Goal: Information Seeking & Learning: Learn about a topic

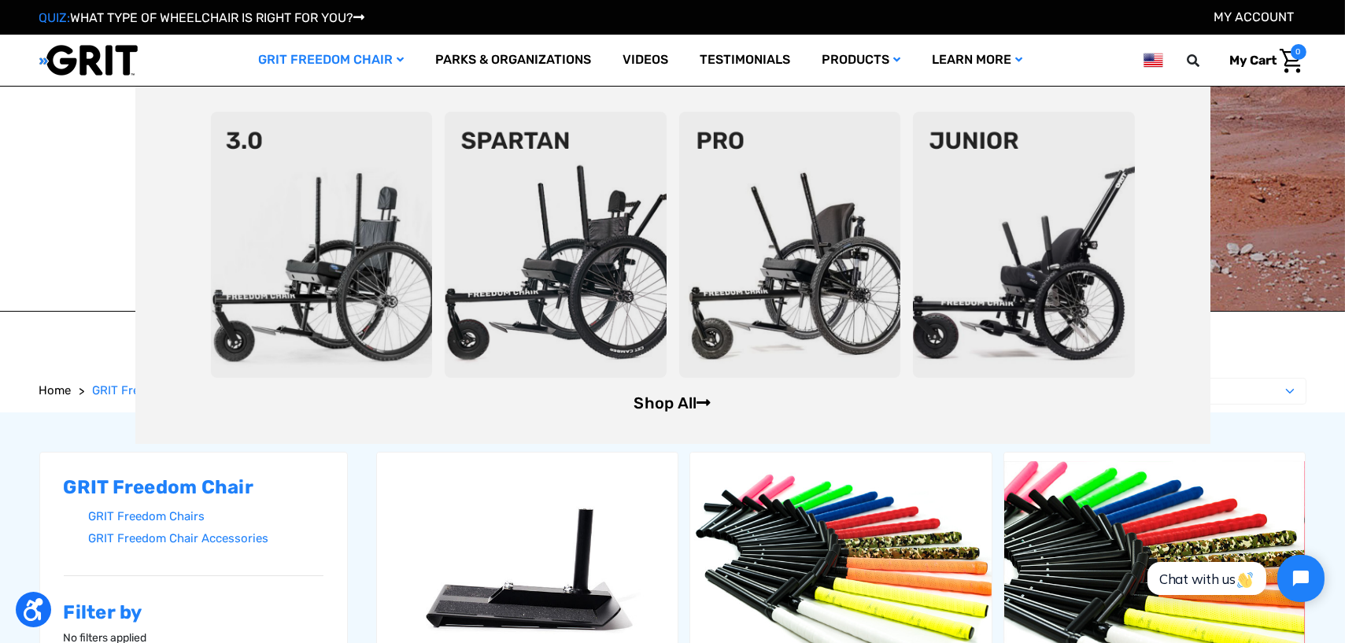
click at [675, 403] on link "Shop All" at bounding box center [671, 402] width 77 height 19
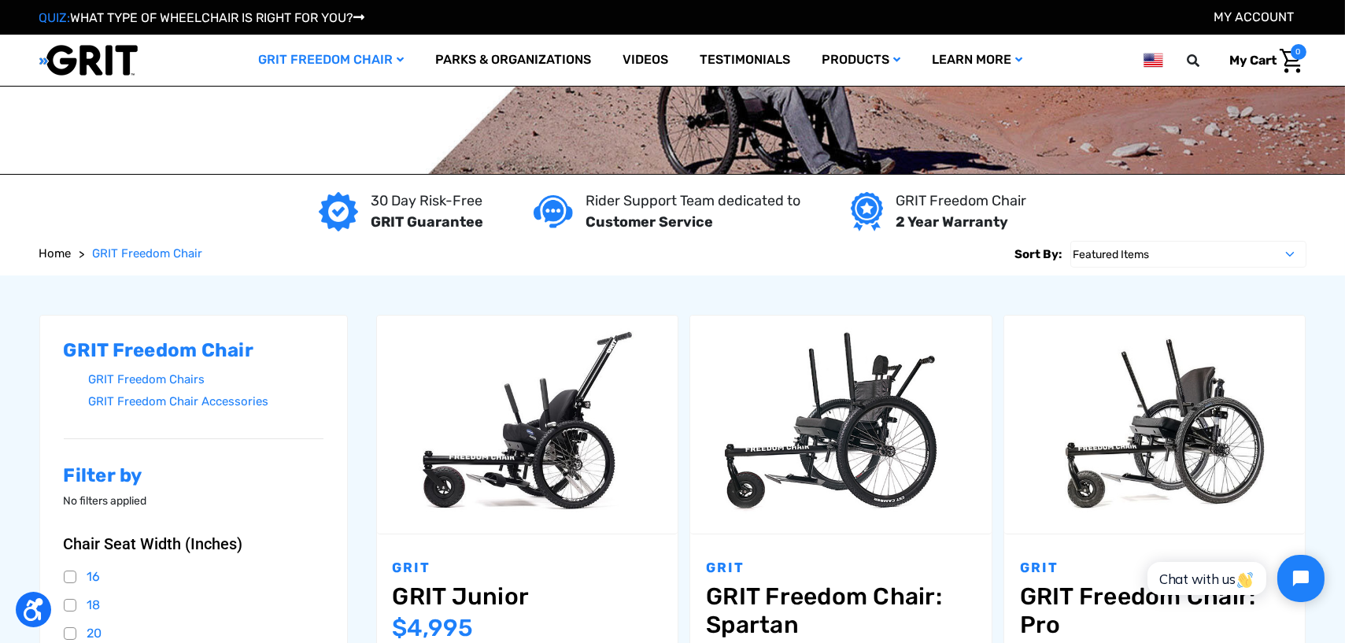
scroll to position [157, 0]
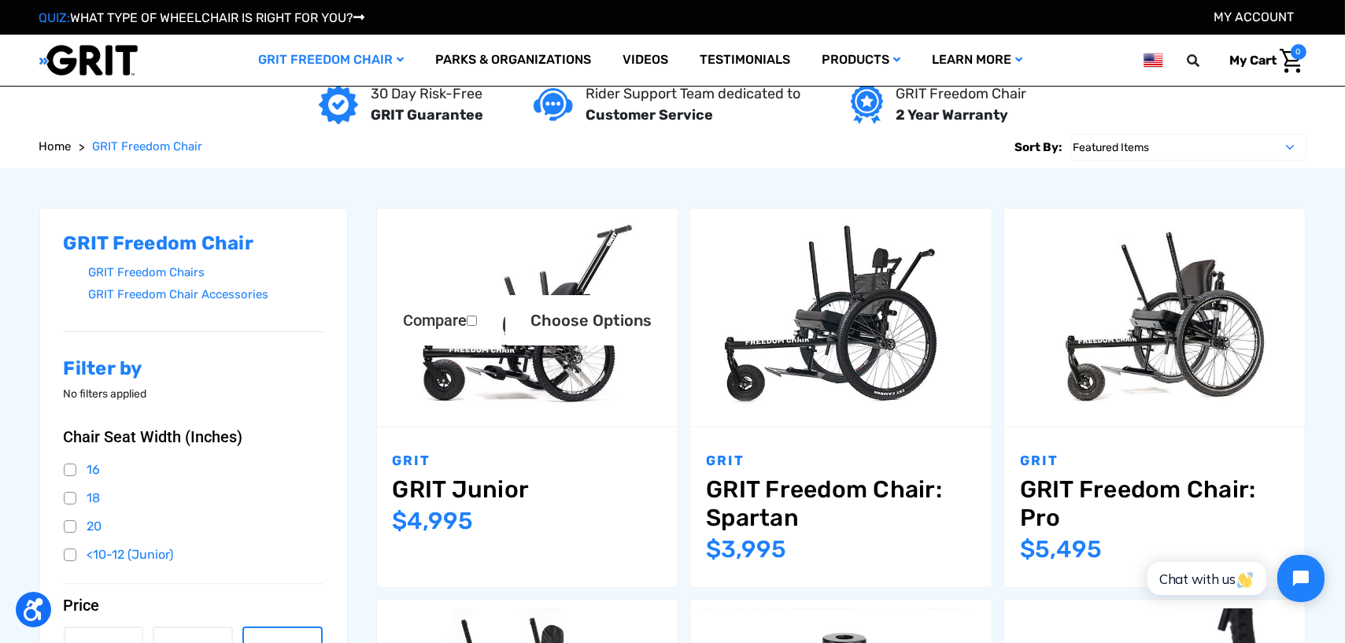
click at [543, 385] on img "GRIT Junior,$4,995.00\a" at bounding box center [527, 317] width 301 height 201
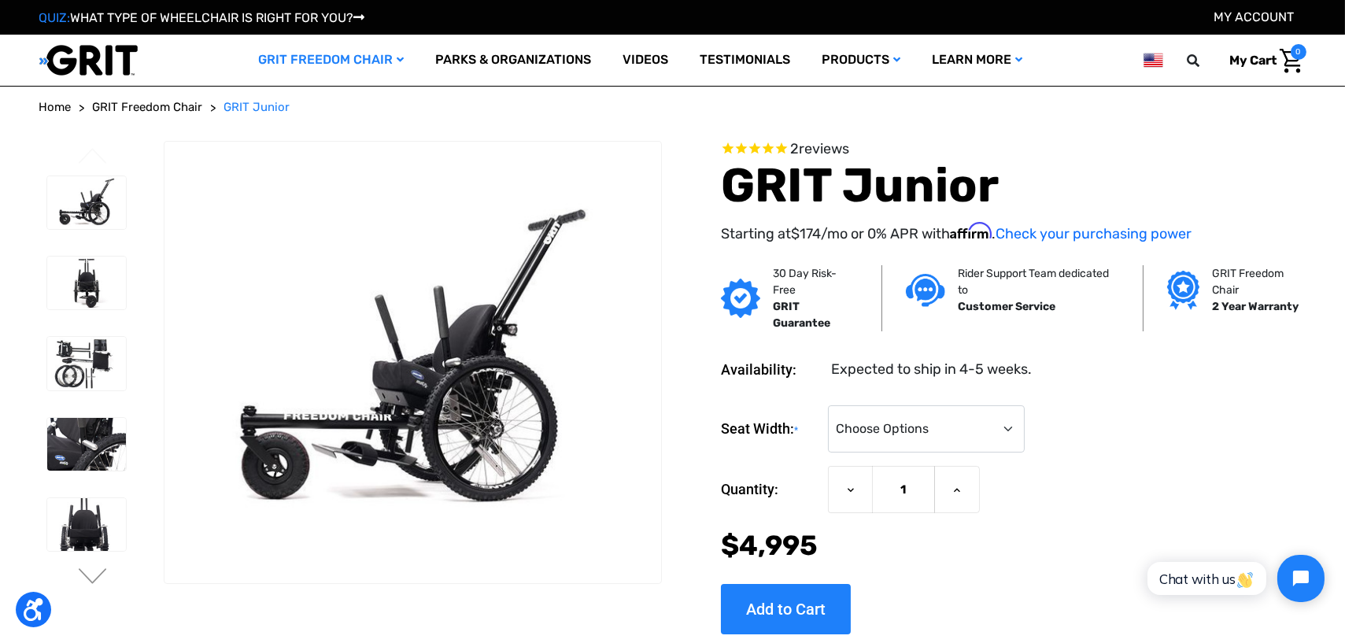
click at [467, 434] on img at bounding box center [412, 362] width 496 height 331
click at [467, 440] on img at bounding box center [412, 362] width 496 height 331
click at [87, 290] on img at bounding box center [86, 282] width 79 height 53
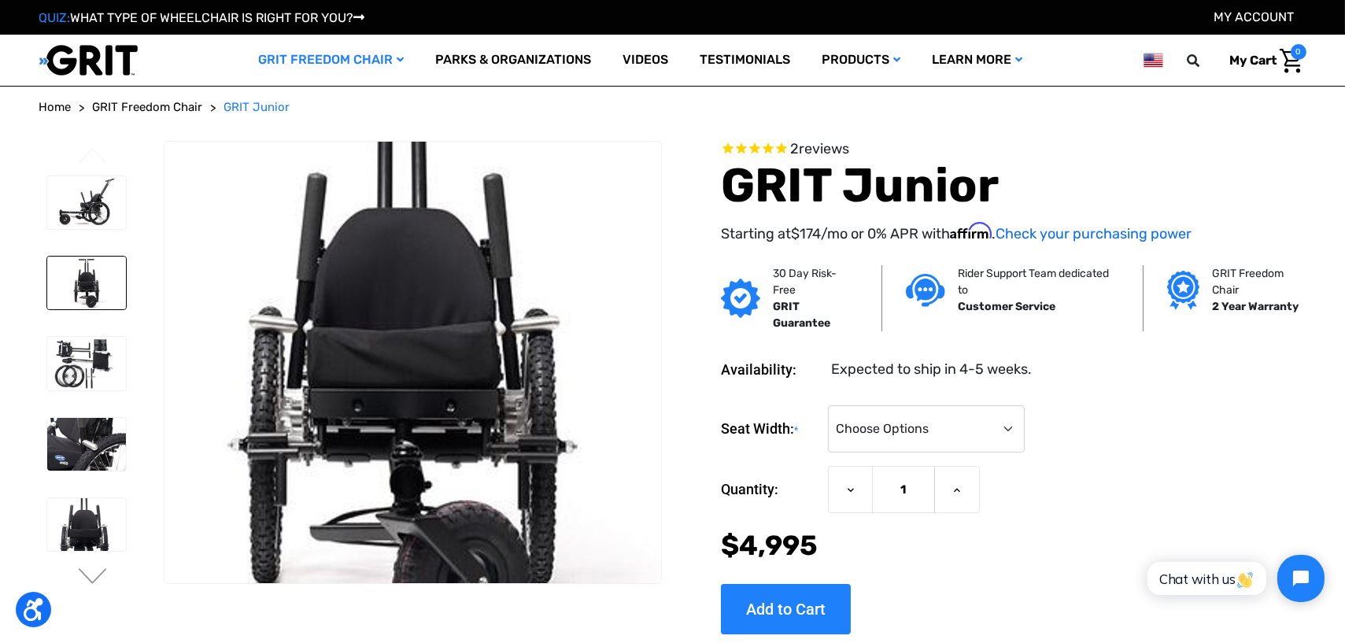
click at [418, 390] on img at bounding box center [404, 345] width 1007 height 671
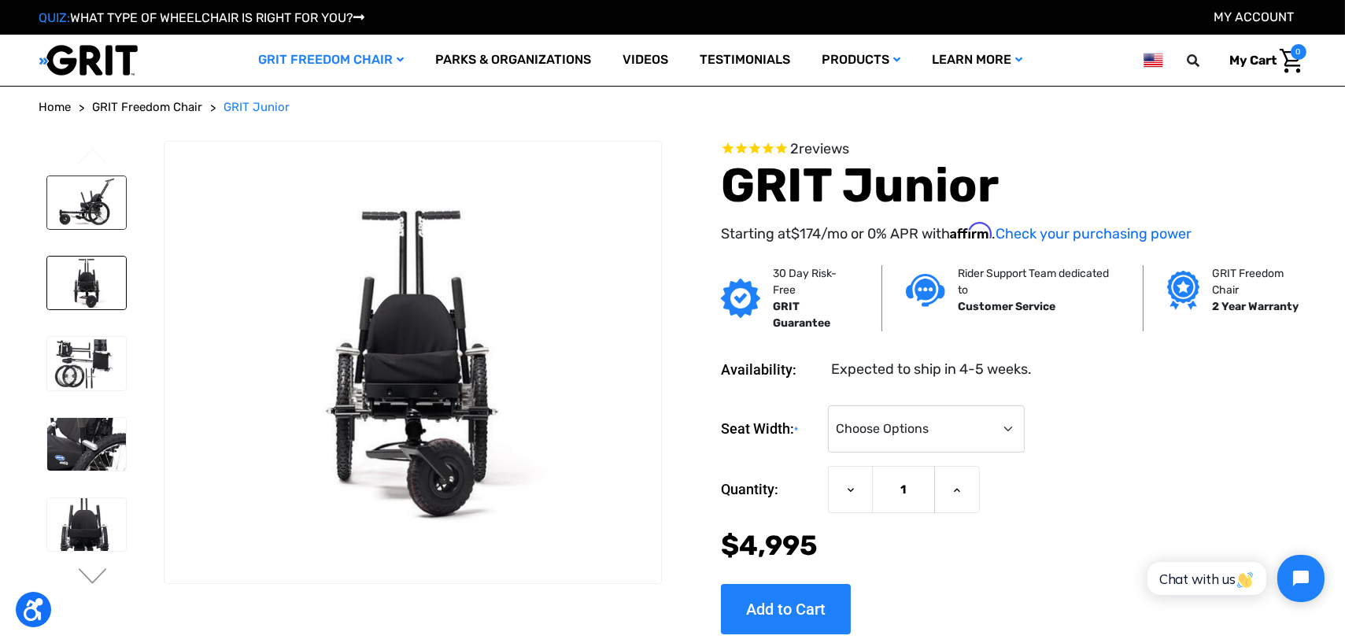
click at [76, 212] on img at bounding box center [86, 202] width 79 height 53
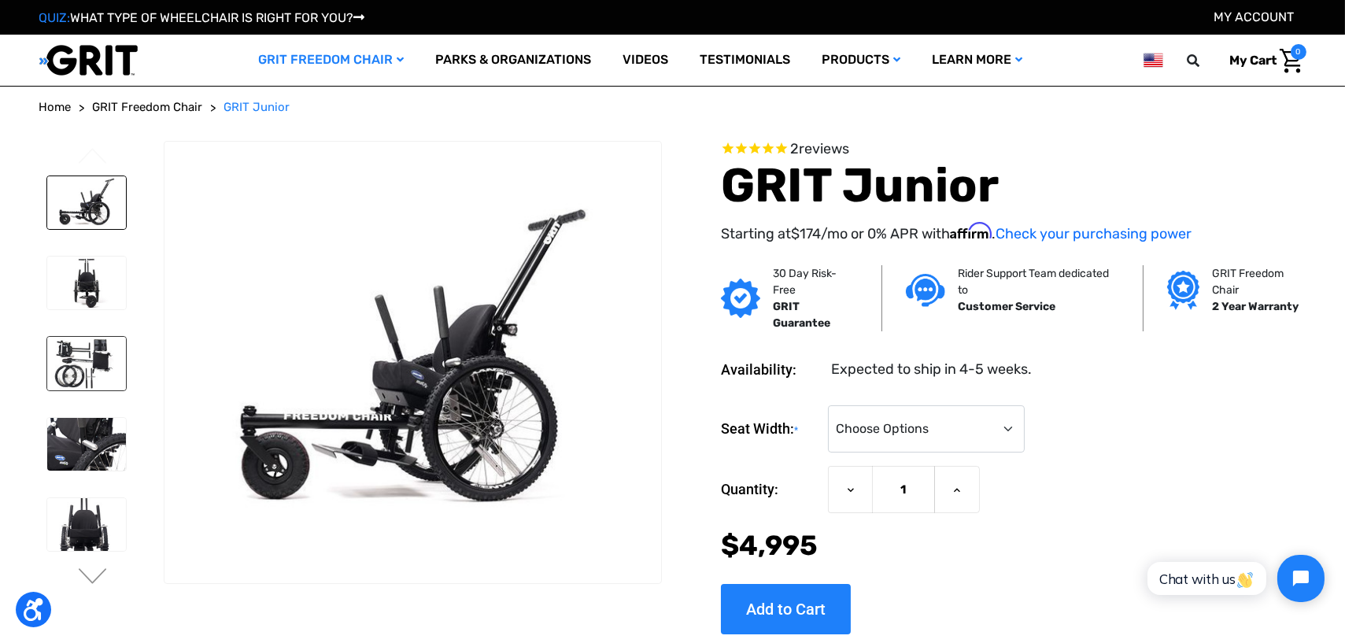
click at [85, 375] on img at bounding box center [86, 363] width 79 height 53
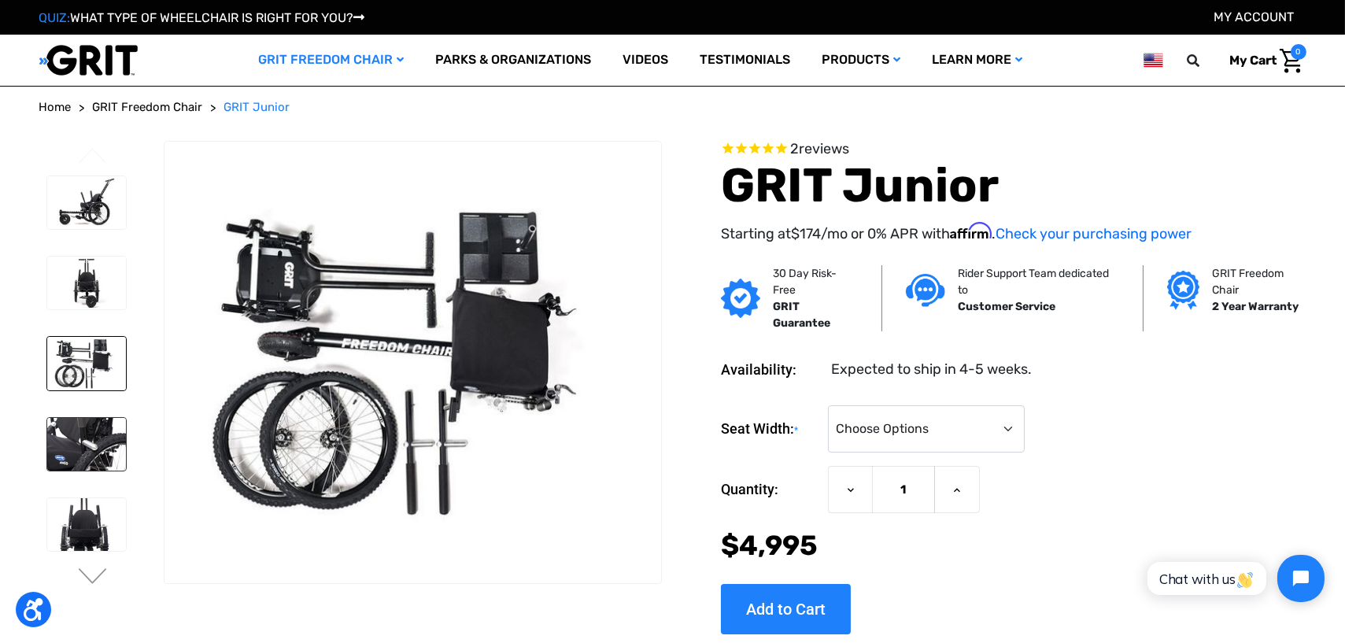
click at [79, 441] on img at bounding box center [86, 444] width 79 height 53
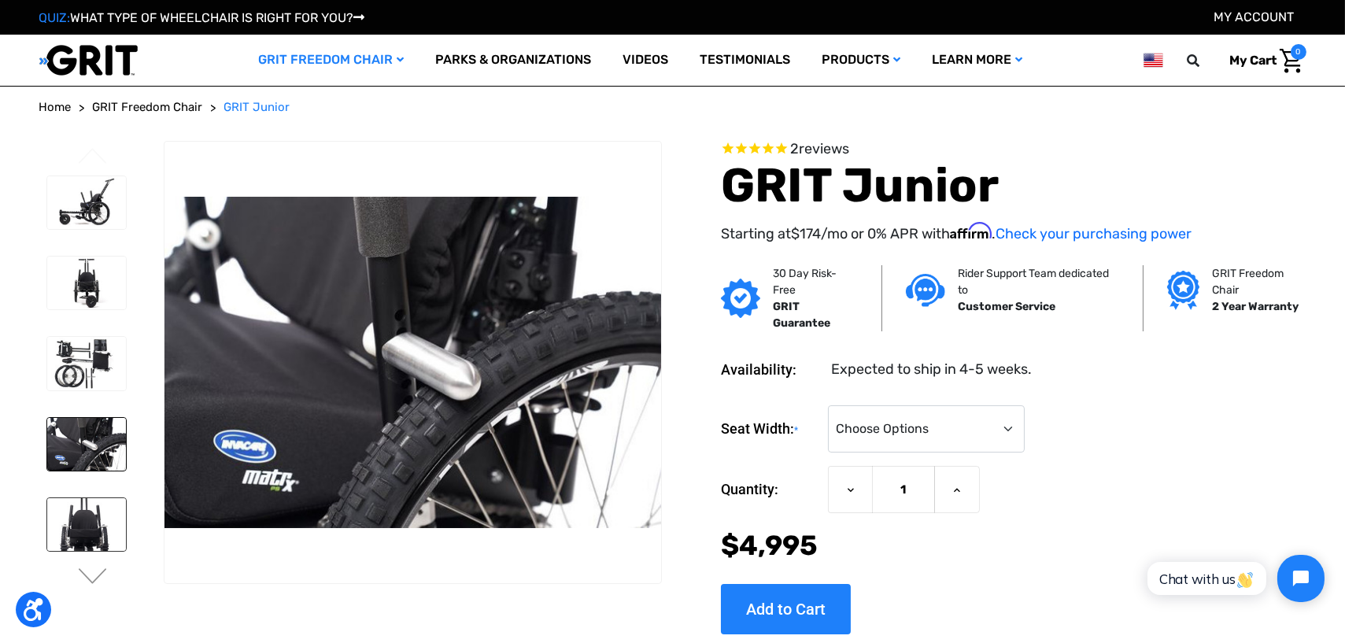
click at [93, 541] on img at bounding box center [86, 524] width 79 height 53
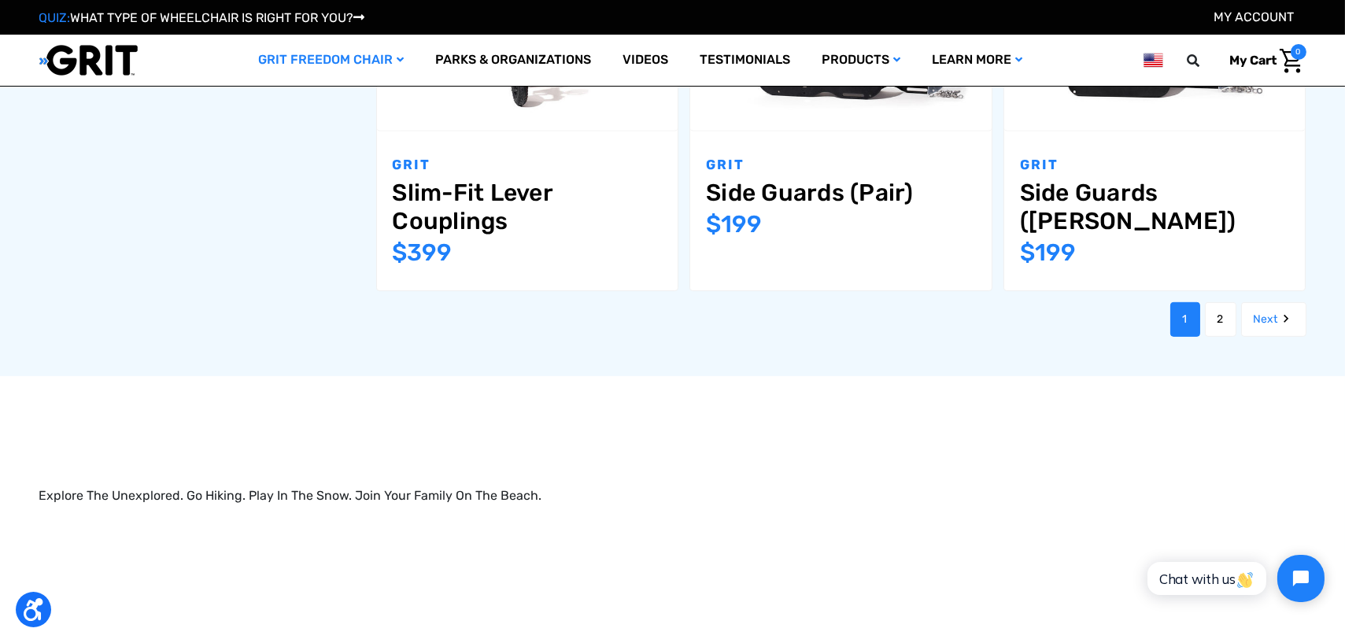
scroll to position [1967, 0]
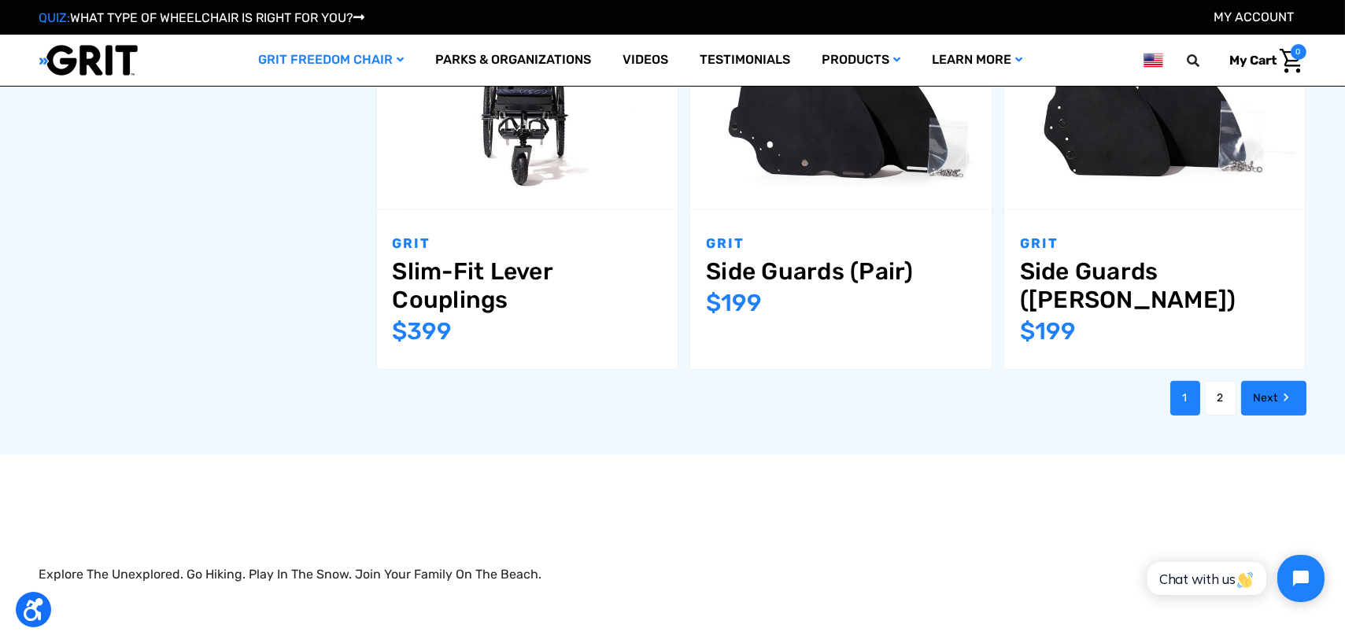
click at [1259, 381] on link "Next" at bounding box center [1273, 398] width 65 height 35
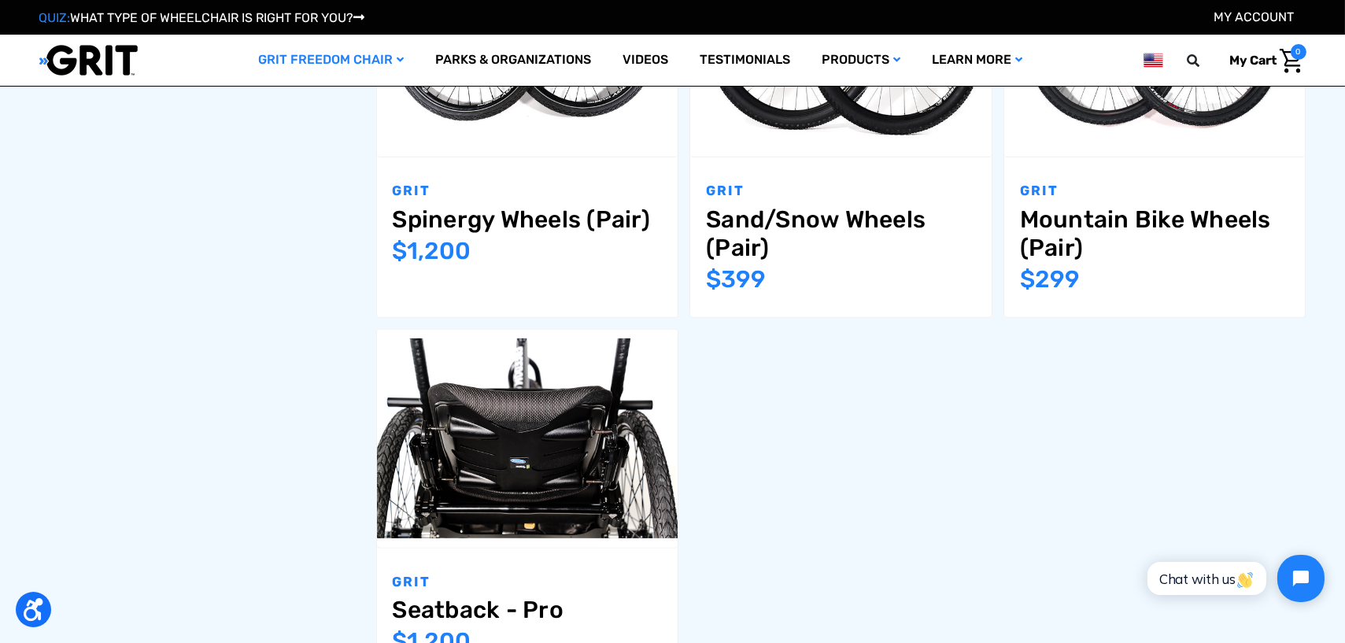
scroll to position [1574, 0]
